Goal: Find specific page/section: Find specific page/section

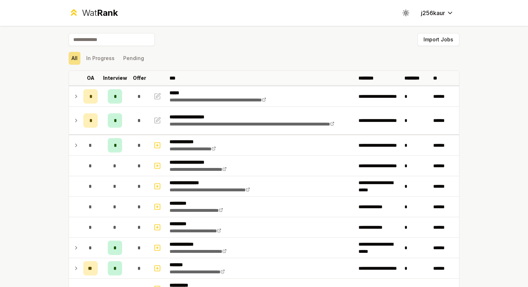
scroll to position [330, 0]
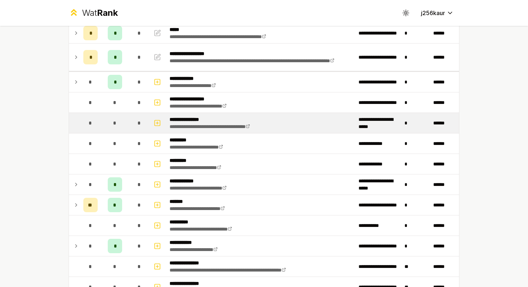
scroll to position [29, 0]
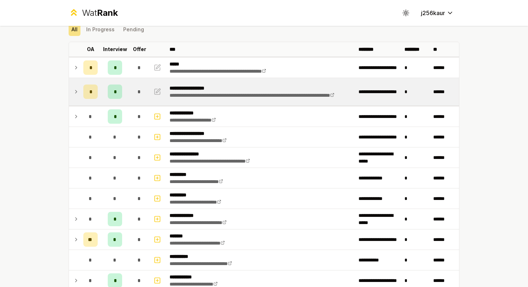
click at [86, 91] on div "*" at bounding box center [90, 91] width 14 height 14
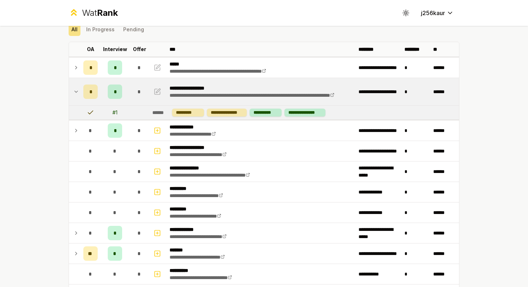
click at [86, 91] on div "*" at bounding box center [90, 91] width 14 height 14
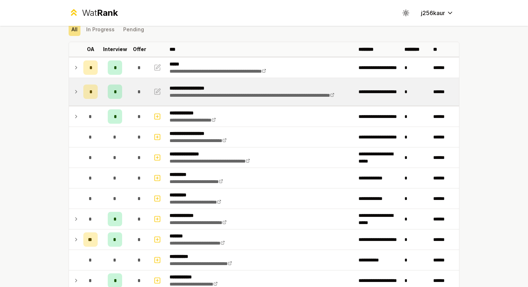
click at [86, 91] on div "*" at bounding box center [90, 91] width 14 height 14
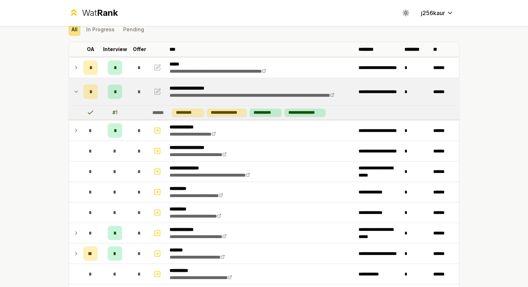
click at [86, 91] on div "*" at bounding box center [90, 91] width 14 height 14
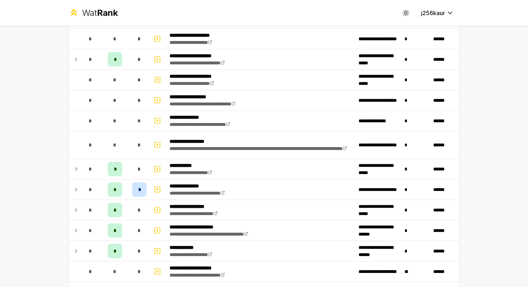
scroll to position [977, 0]
